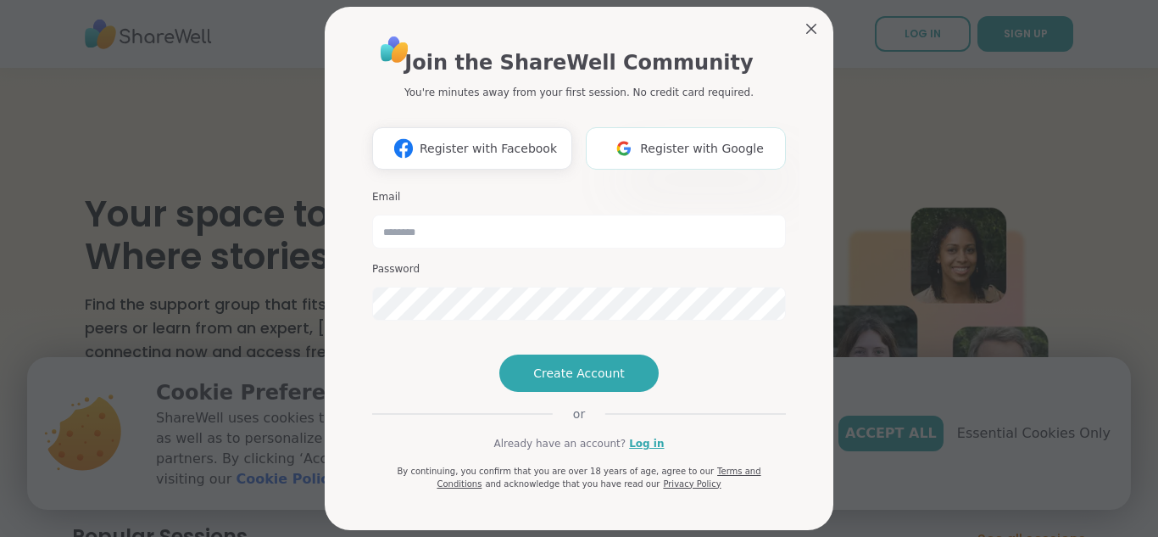
click at [645, 164] on button "Register with Google" at bounding box center [686, 148] width 200 height 42
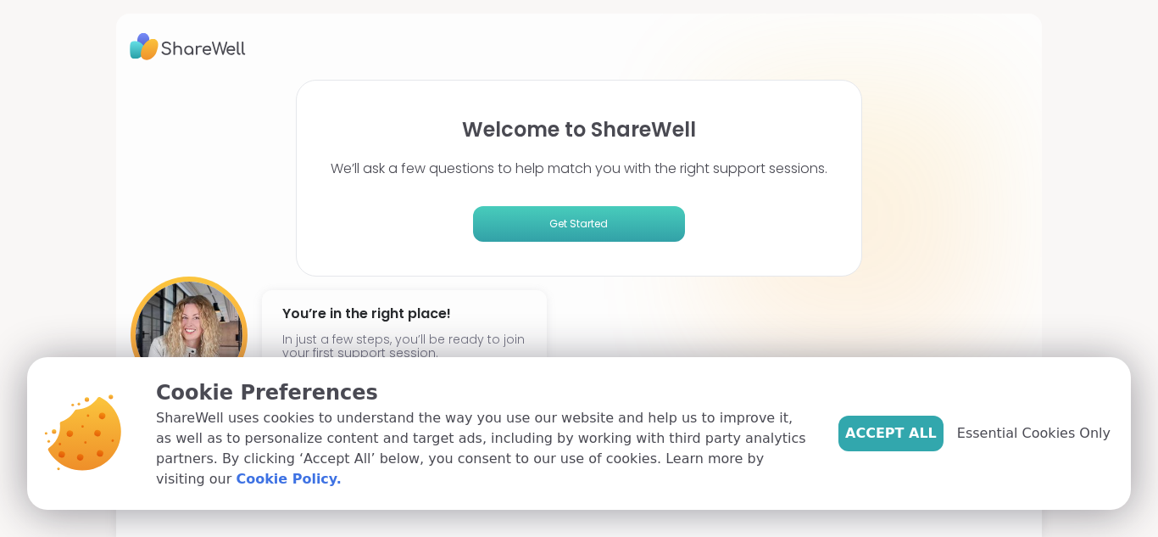
click at [610, 232] on button "Get Started" at bounding box center [579, 224] width 212 height 36
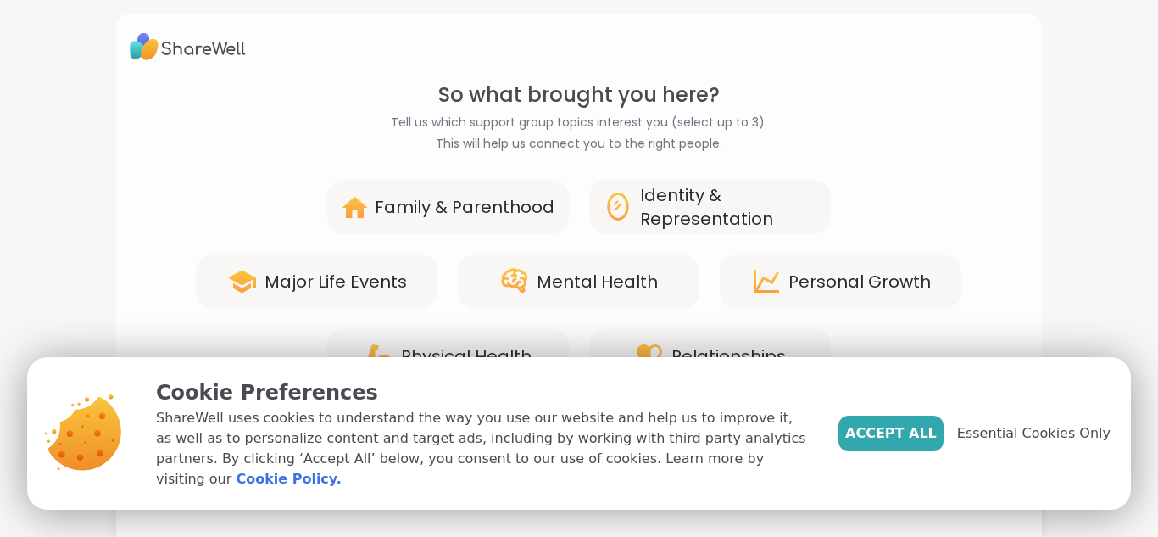
click at [566, 277] on div "Mental Health" at bounding box center [597, 282] width 121 height 24
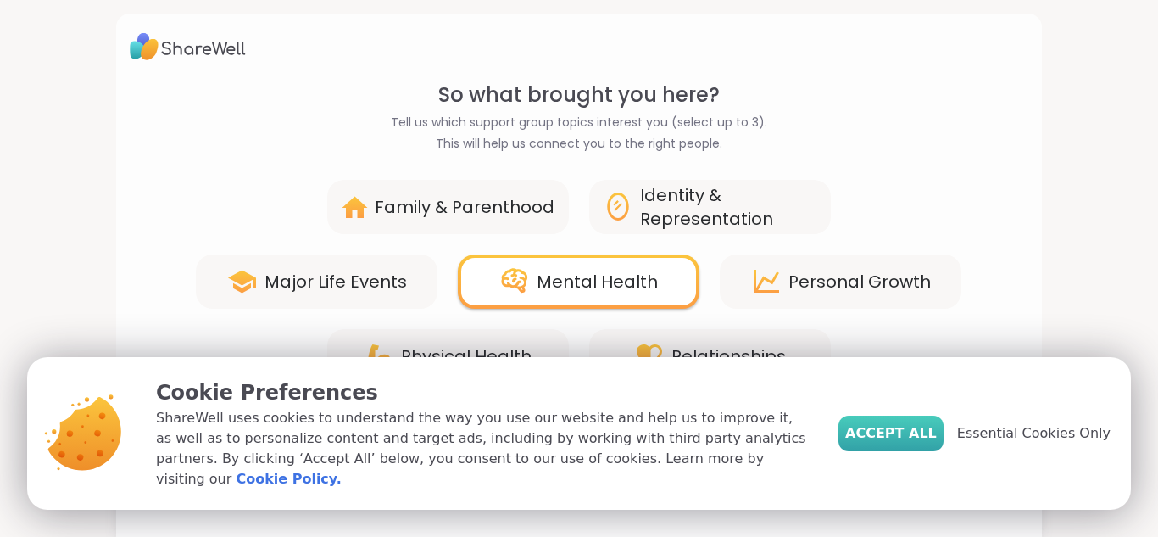
click at [914, 444] on span "Accept All" at bounding box center [892, 433] width 92 height 20
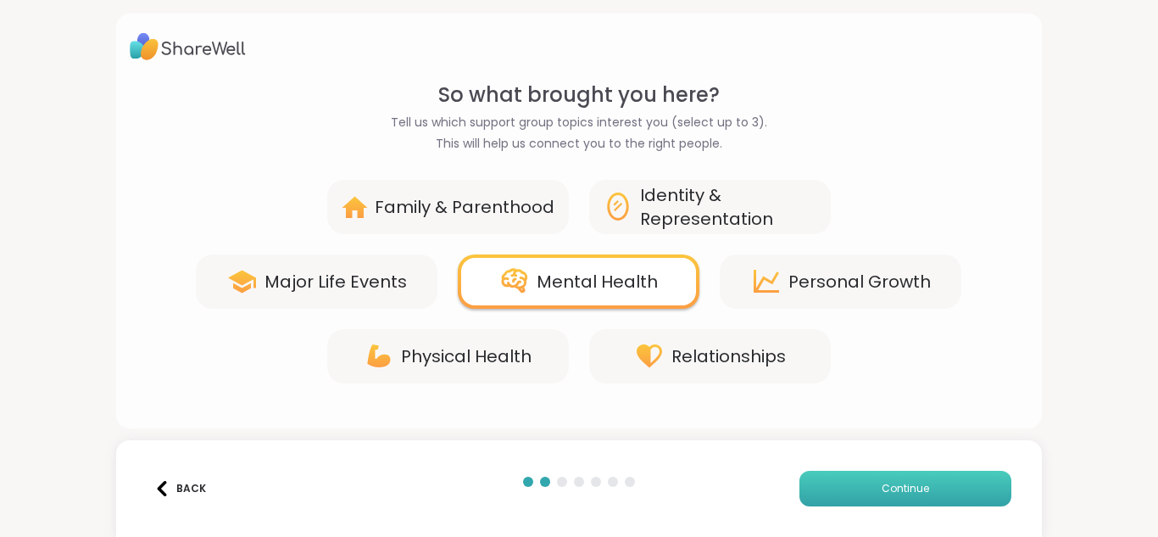
click at [858, 476] on button "Continue" at bounding box center [906, 489] width 212 height 36
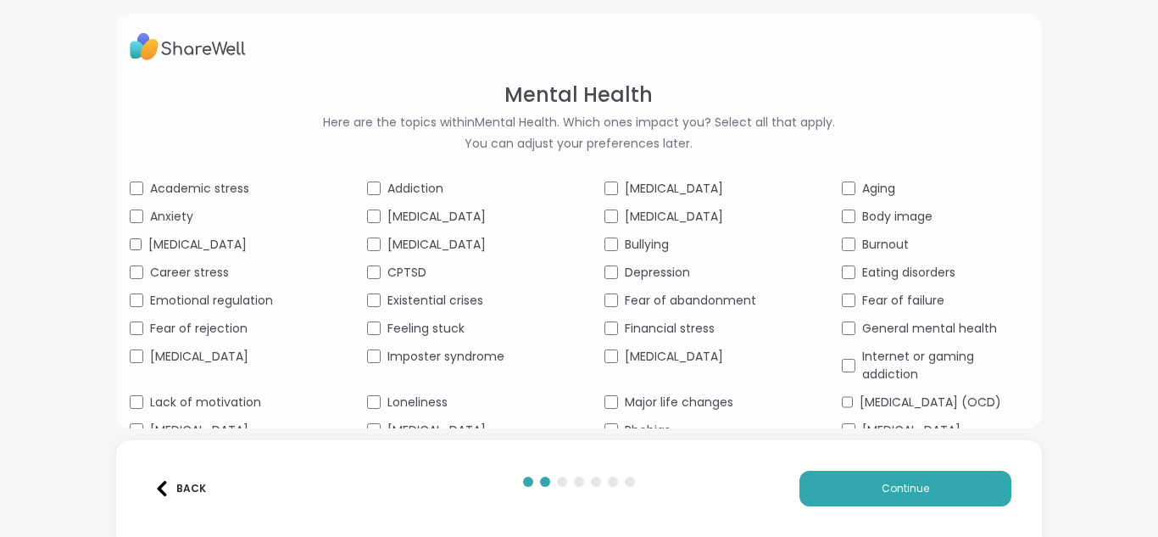
click at [458, 208] on span "[MEDICAL_DATA]" at bounding box center [437, 217] width 98 height 18
click at [182, 211] on span "Anxiety" at bounding box center [171, 217] width 43 height 18
click at [188, 230] on div "Academic stress Addiction [MEDICAL_DATA] Aging Anxiety [MEDICAL_DATA] [MEDICAL_…" at bounding box center [580, 337] width 900 height 315
click at [193, 248] on span "[MEDICAL_DATA]" at bounding box center [197, 245] width 98 height 18
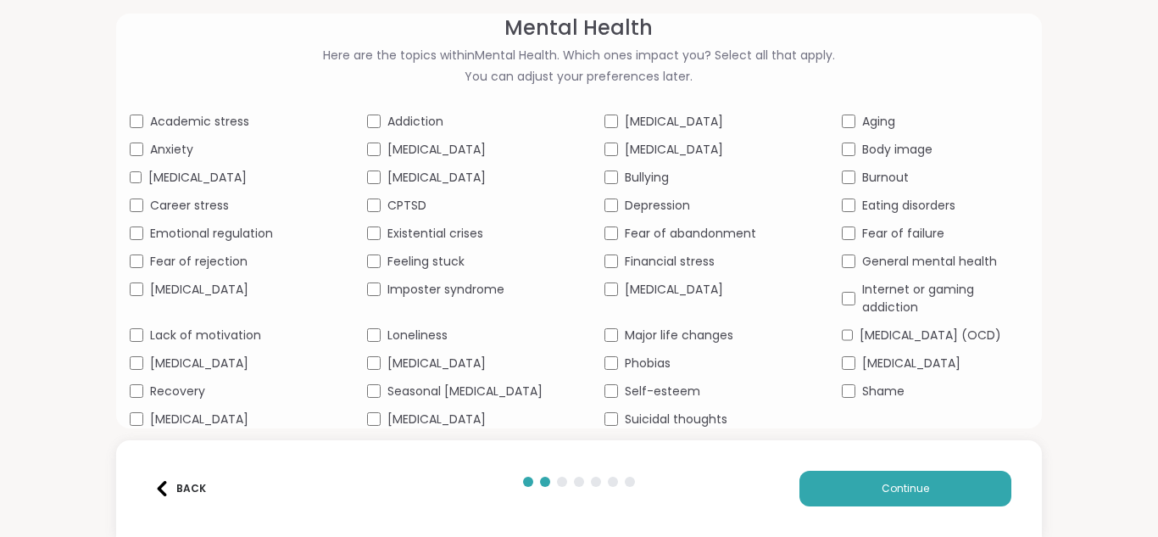
click at [859, 370] on div "[MEDICAL_DATA]" at bounding box center [935, 364] width 187 height 18
click at [853, 471] on button "Continue" at bounding box center [906, 489] width 212 height 36
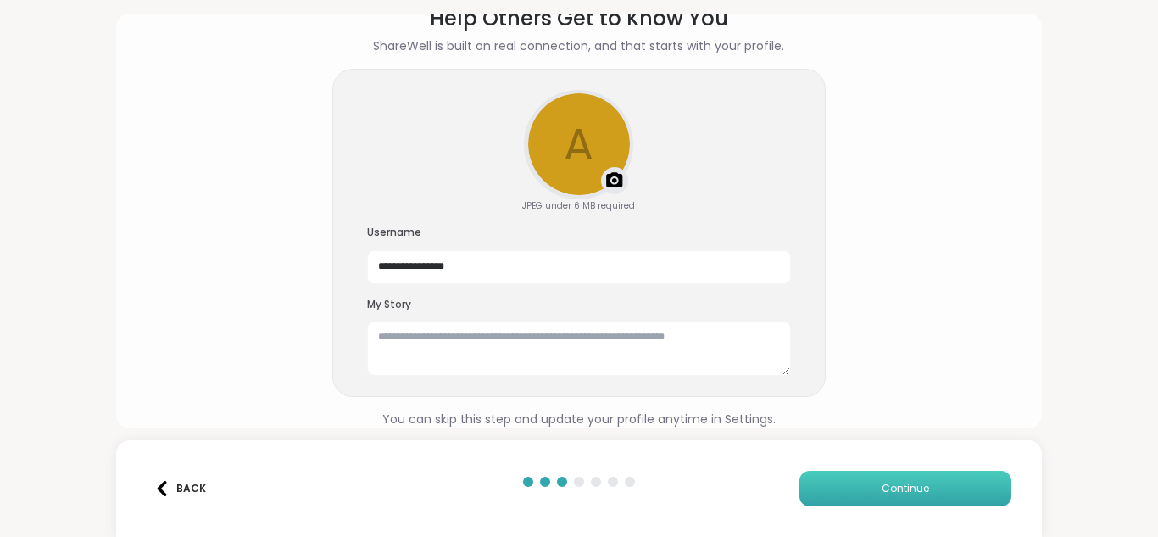
scroll to position [76, 0]
click at [597, 278] on input "**********" at bounding box center [579, 267] width 424 height 34
type input "*"
type input "**********"
click at [863, 483] on button "Continue" at bounding box center [906, 489] width 212 height 36
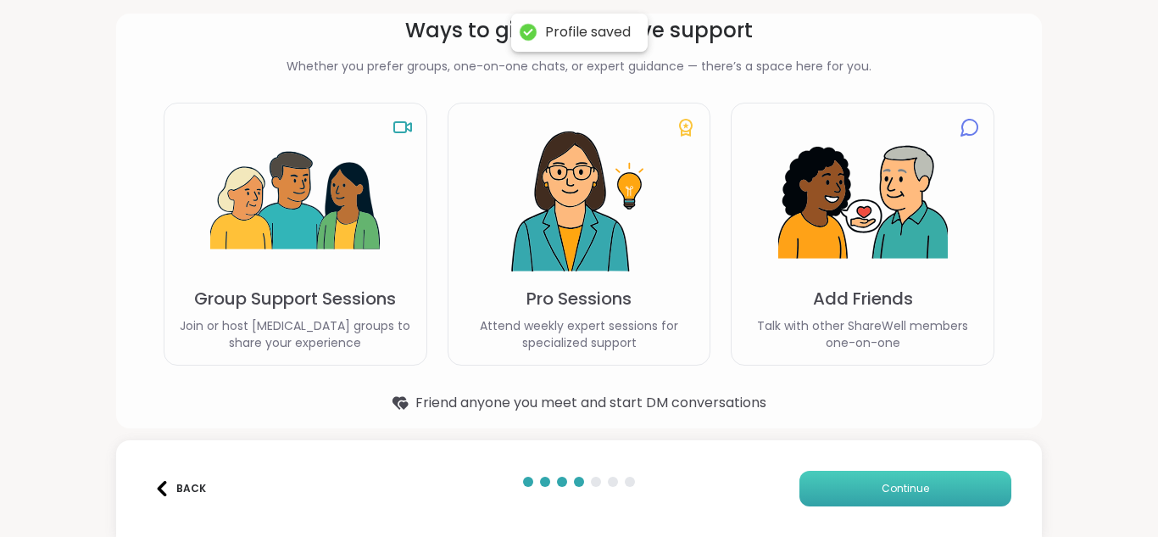
click at [853, 487] on button "Continue" at bounding box center [906, 489] width 212 height 36
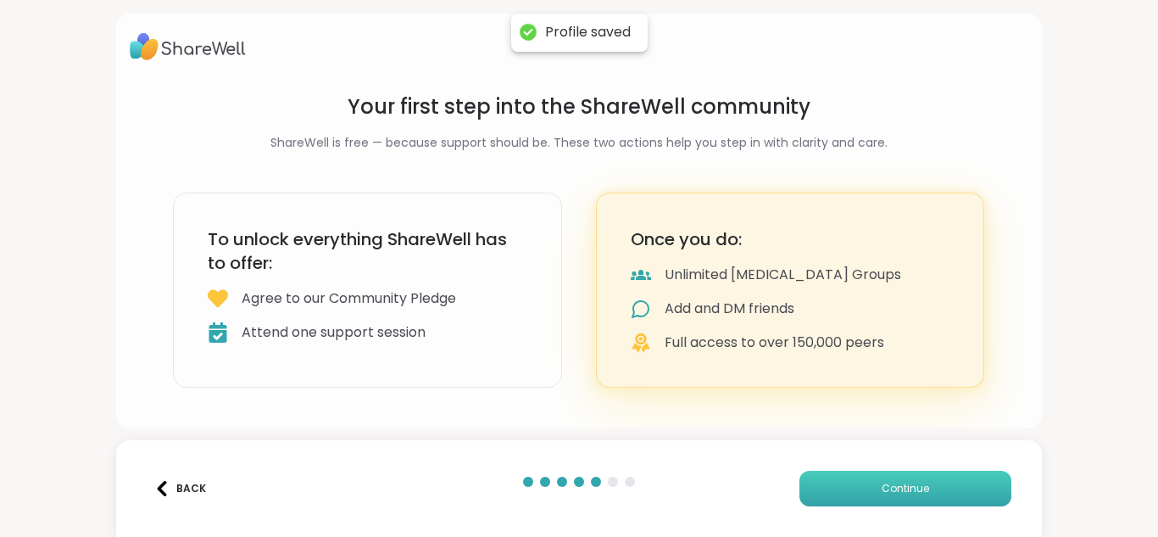
scroll to position [0, 0]
click at [853, 487] on button "Continue" at bounding box center [906, 489] width 212 height 36
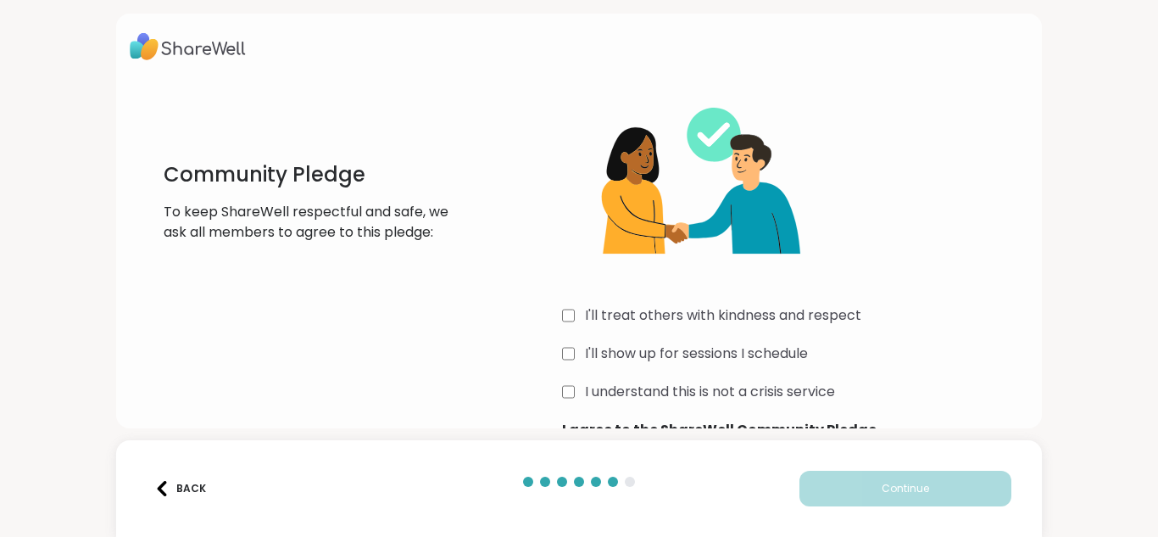
click at [664, 315] on label "I'll treat others with kindness and respect" at bounding box center [723, 315] width 276 height 20
click at [660, 339] on div "I'll treat others with kindness and respect I'll show up for sessions I schedul…" at bounding box center [795, 260] width 466 height 360
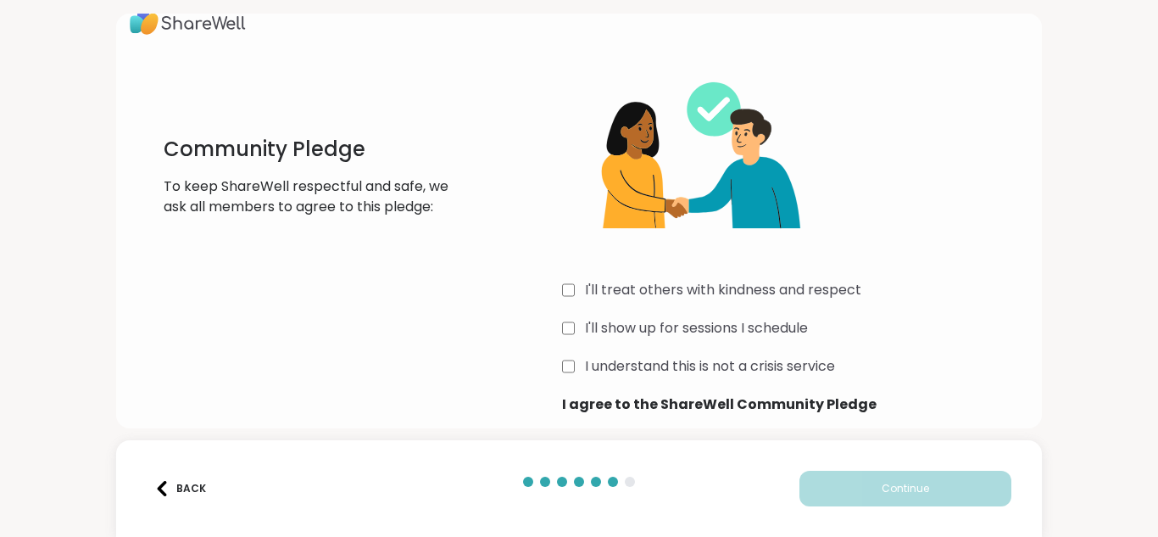
click at [634, 366] on label "I understand this is not a crisis service" at bounding box center [710, 366] width 250 height 20
click at [633, 321] on label "I'll show up for sessions I schedule" at bounding box center [696, 328] width 223 height 20
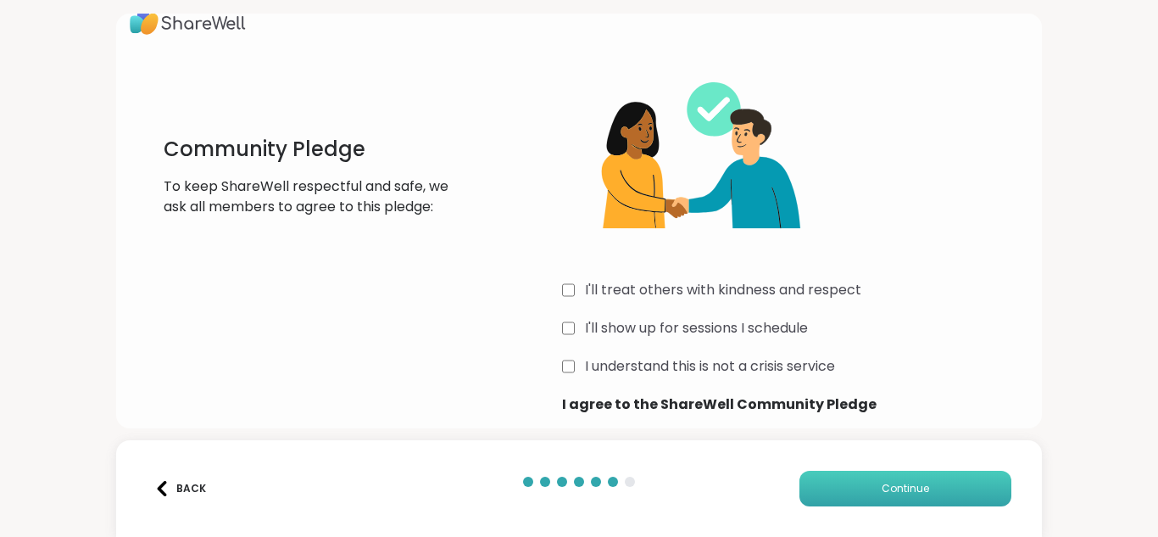
click at [853, 483] on button "Continue" at bounding box center [906, 489] width 212 height 36
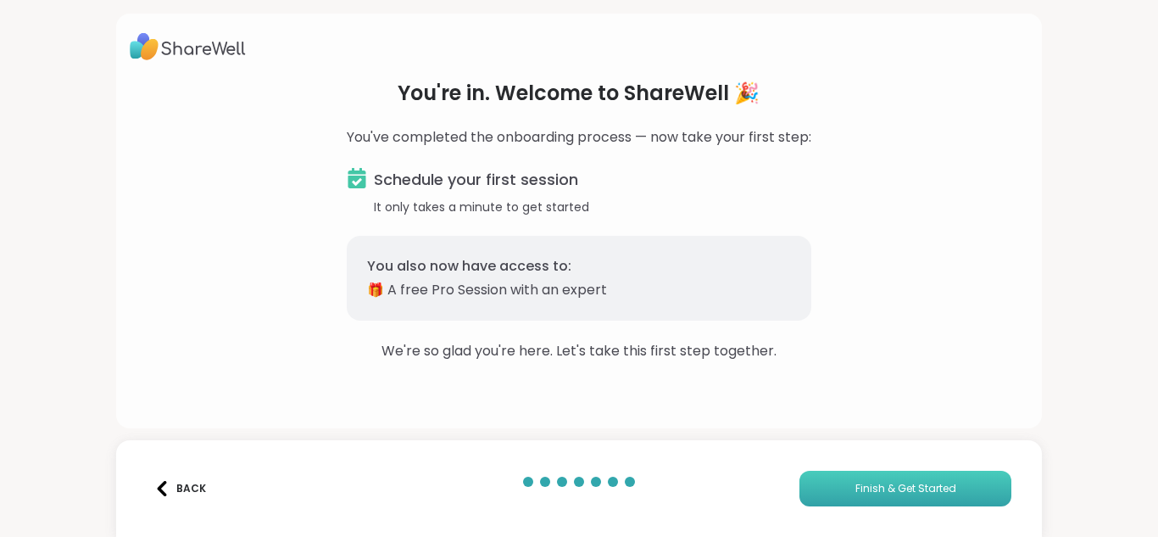
click at [853, 483] on button "Finish & Get Started" at bounding box center [906, 489] width 212 height 36
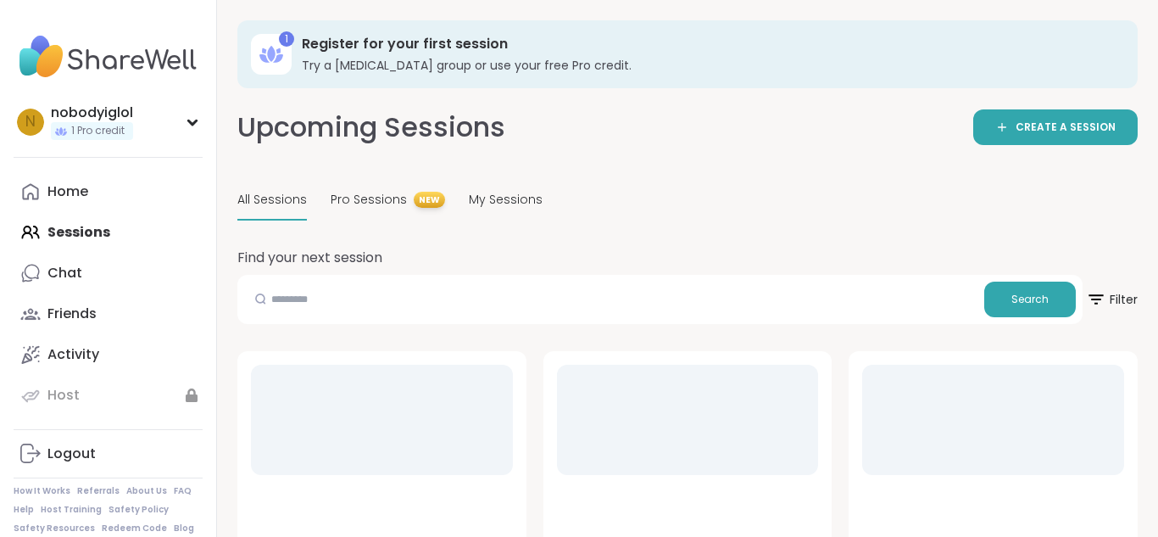
click at [853, 483] on div at bounding box center [993, 475] width 289 height 248
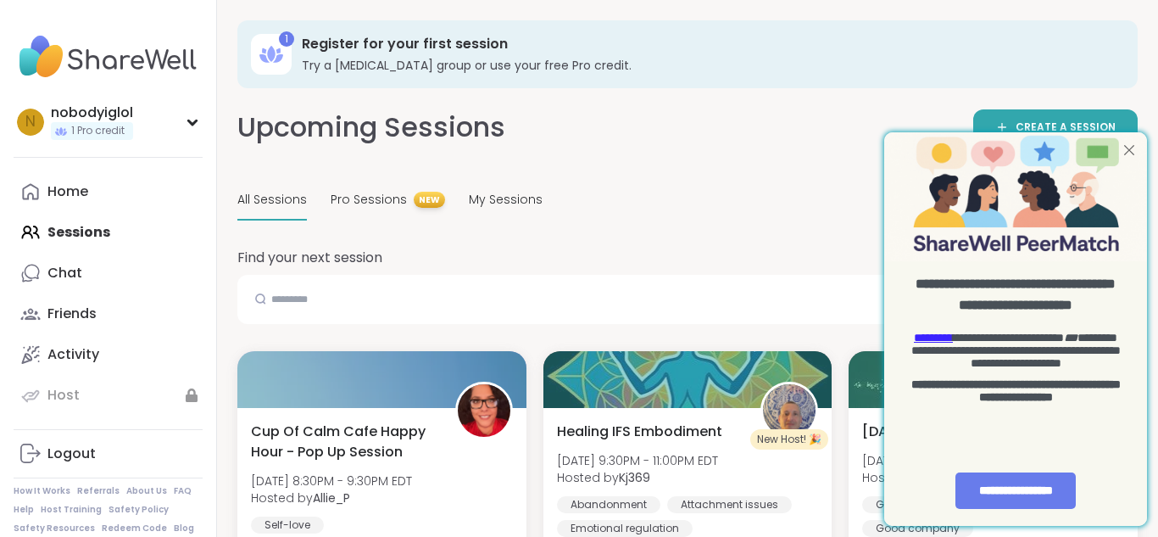
click at [1126, 153] on div at bounding box center [1130, 150] width 22 height 22
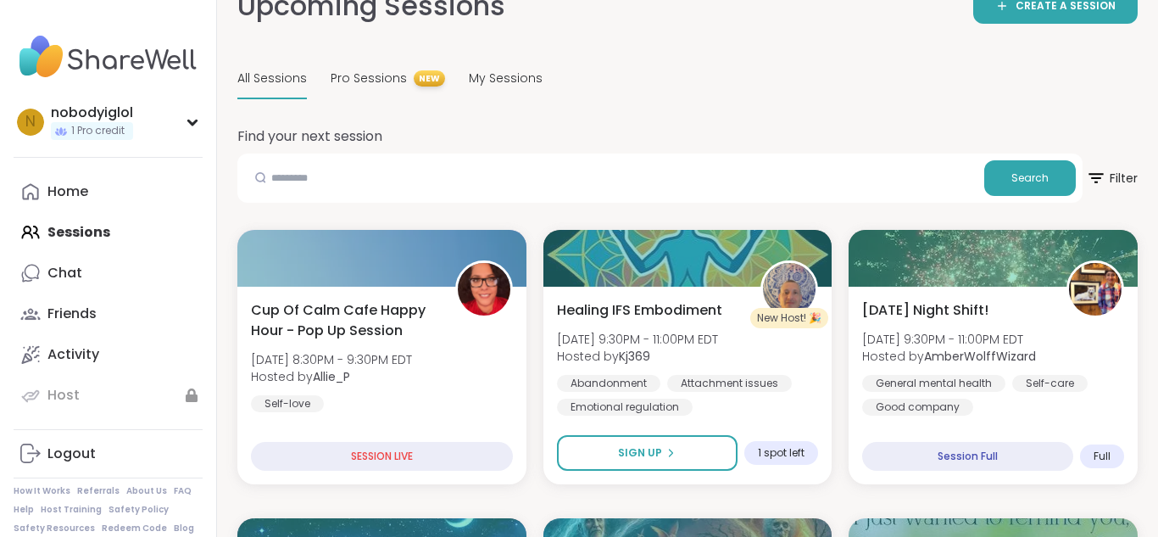
scroll to position [123, 0]
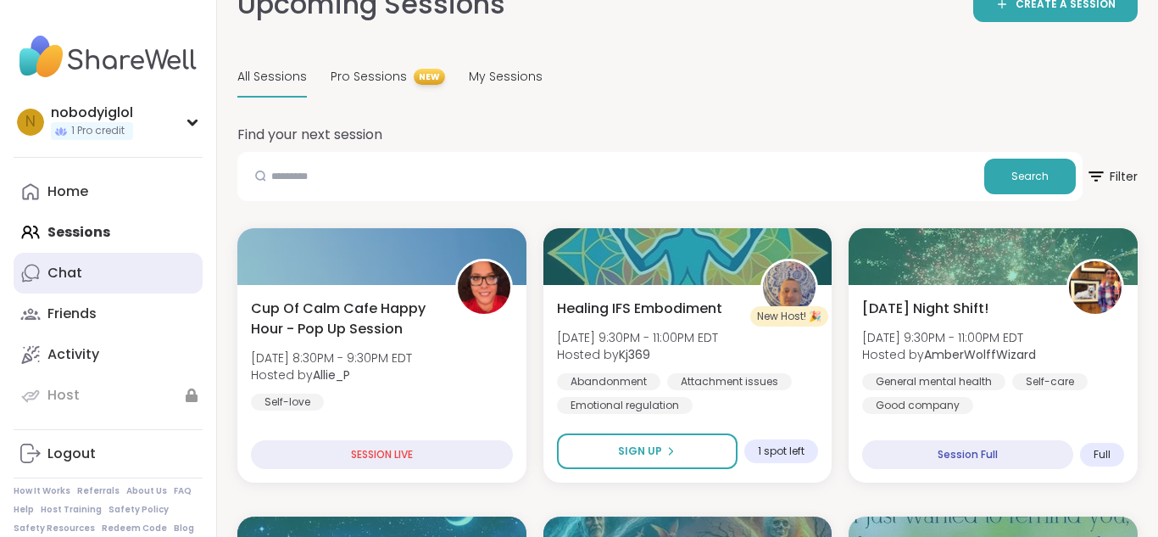
click at [59, 265] on div "Chat" at bounding box center [64, 273] width 35 height 19
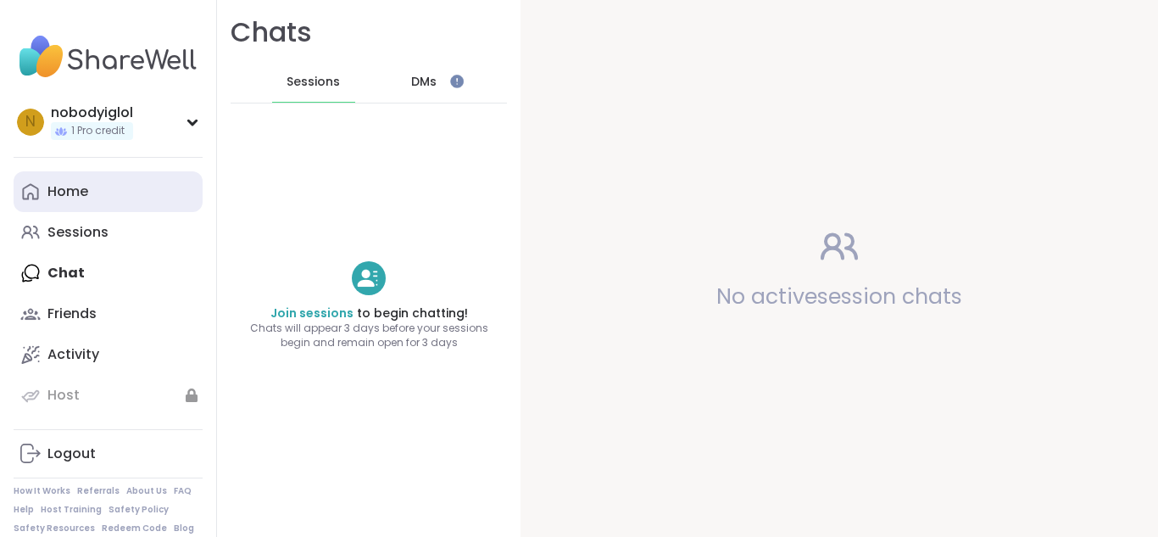
click at [83, 195] on div "Home" at bounding box center [67, 191] width 41 height 19
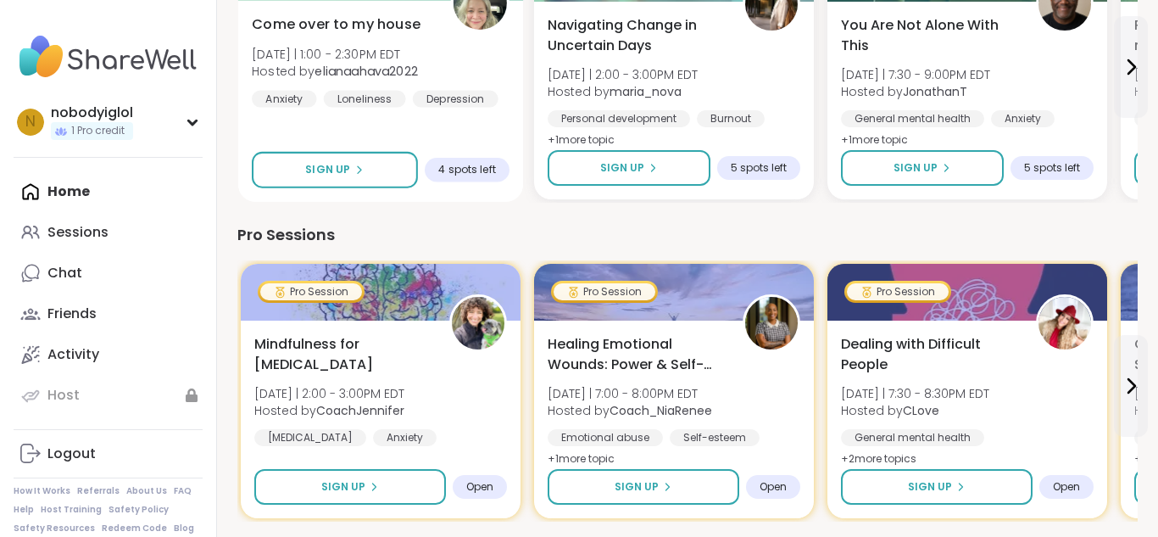
scroll to position [288, 0]
